Goal: Navigation & Orientation: Find specific page/section

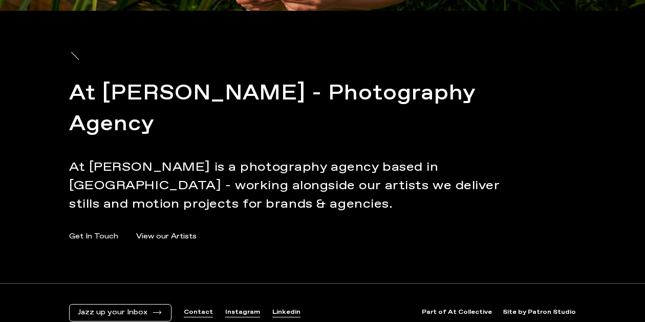
scroll to position [4572, 0]
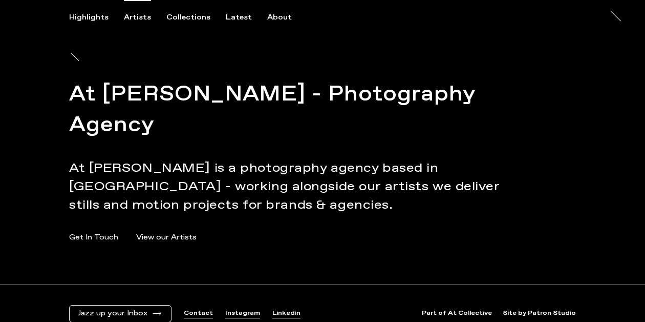
click at [139, 14] on div "Artists" at bounding box center [137, 17] width 27 height 9
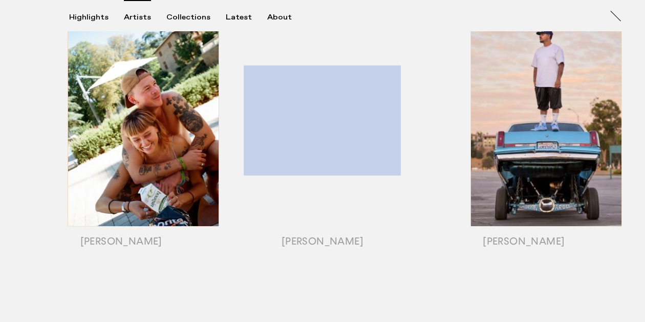
scroll to position [188, 0]
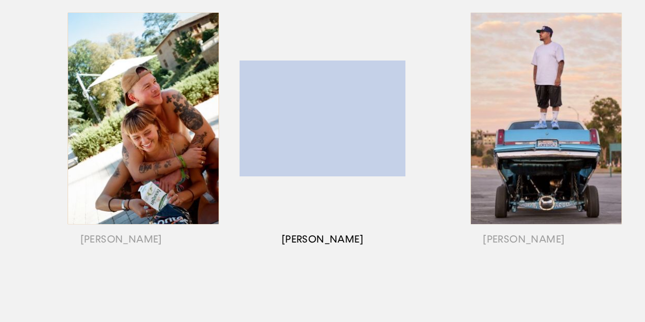
click at [311, 89] on div "button" at bounding box center [322, 131] width 201 height 320
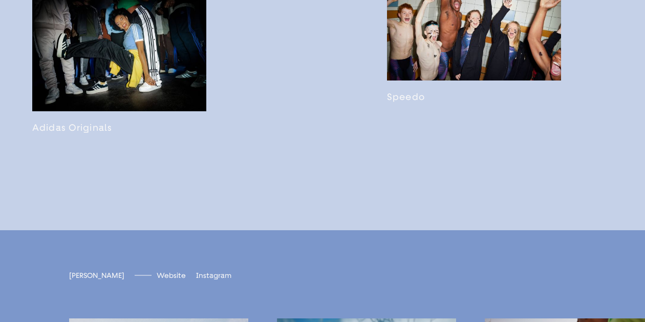
scroll to position [1839, 0]
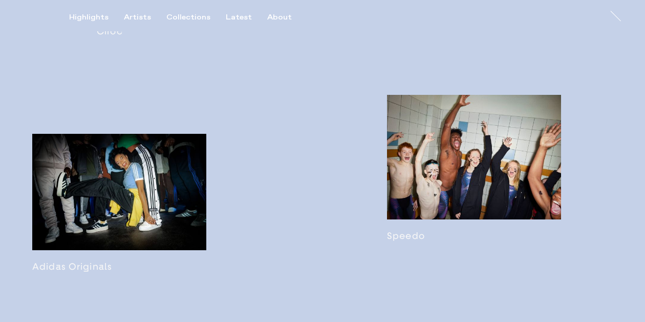
click at [153, 195] on link at bounding box center [119, 203] width 174 height 138
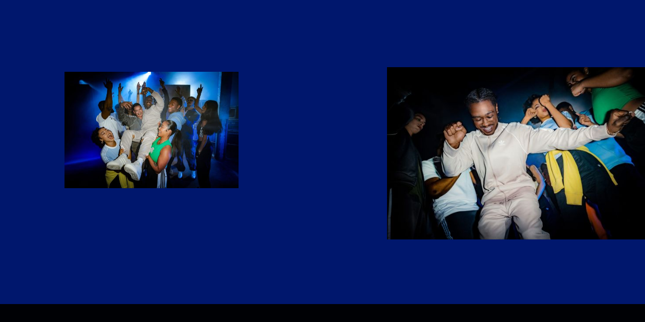
scroll to position [876, 0]
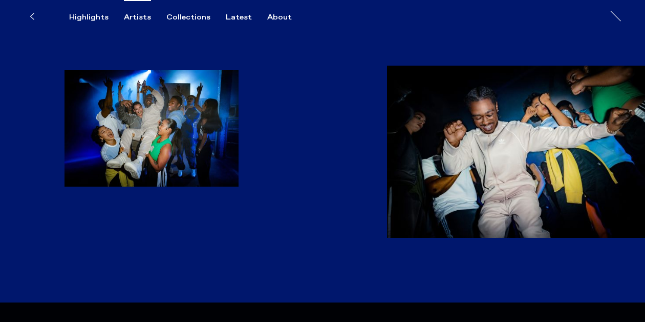
click at [144, 20] on div "Artists" at bounding box center [137, 17] width 27 height 9
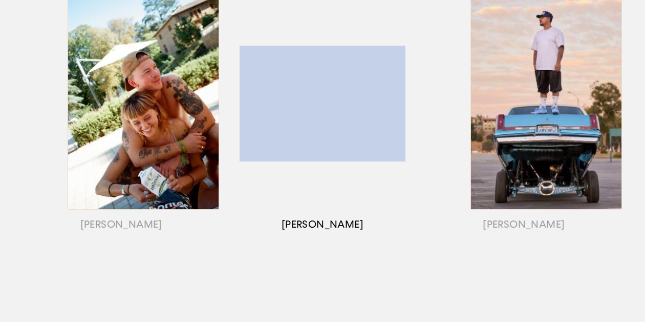
scroll to position [452, 0]
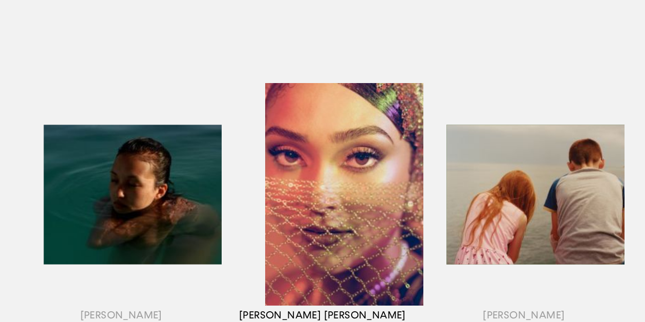
click at [382, 237] on div "button" at bounding box center [322, 207] width 201 height 320
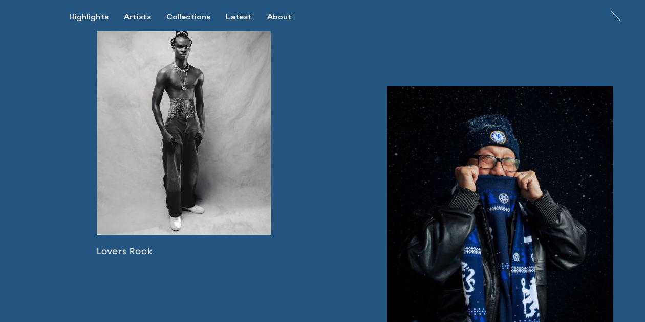
scroll to position [1328, 0]
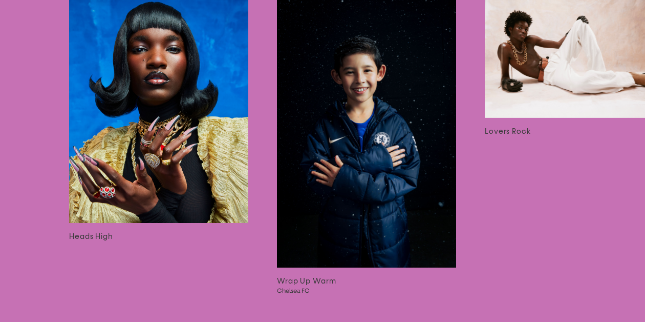
scroll to position [1605, 0]
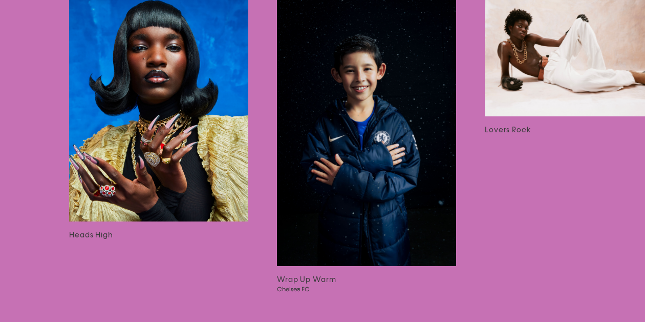
click at [167, 84] on img at bounding box center [158, 109] width 179 height 224
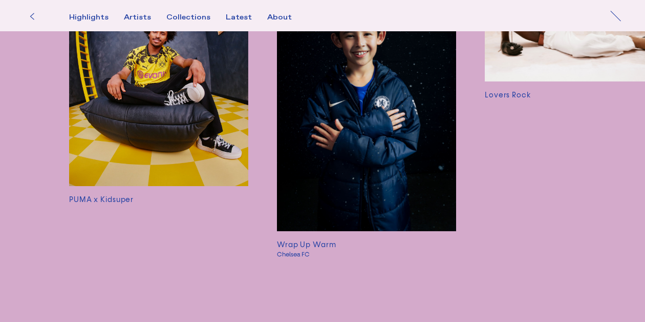
scroll to position [2524, 0]
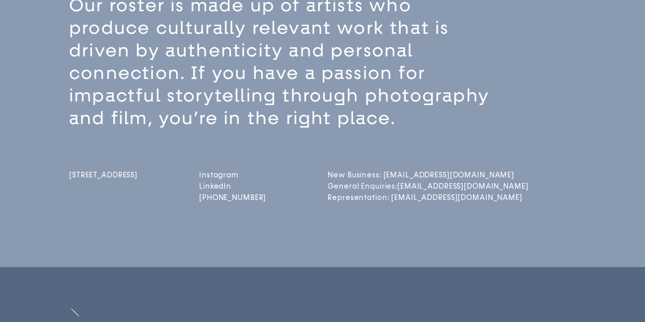
scroll to position [228, 0]
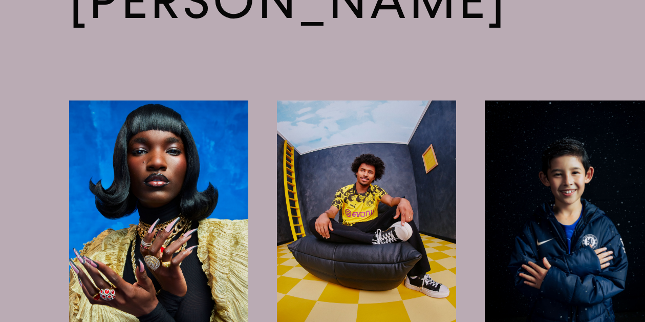
scroll to position [1436, 0]
